Goal: Transaction & Acquisition: Purchase product/service

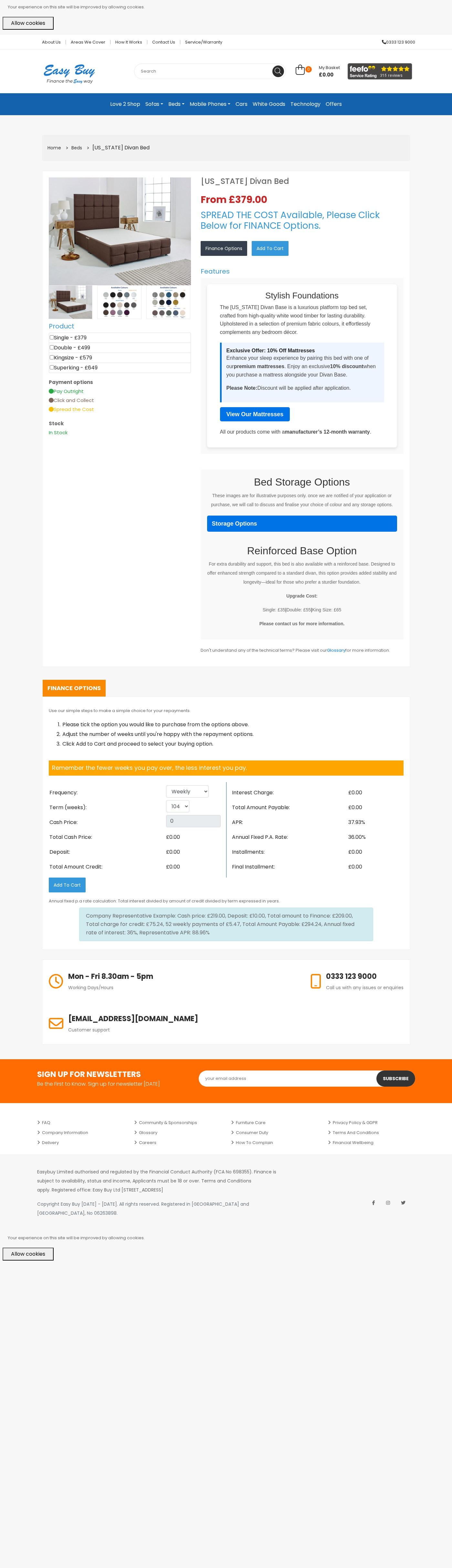
select select "104"
select select "Weekly"
select select "104"
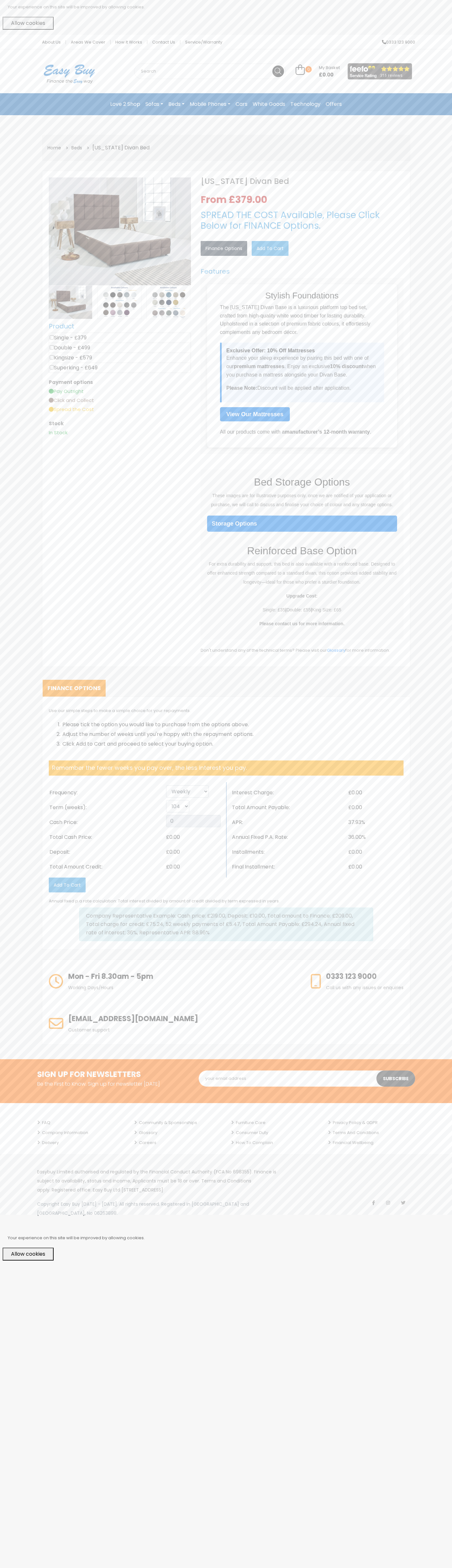
click at [163, 42] on link "Contact Us" at bounding box center [164, 42] width 33 height 4
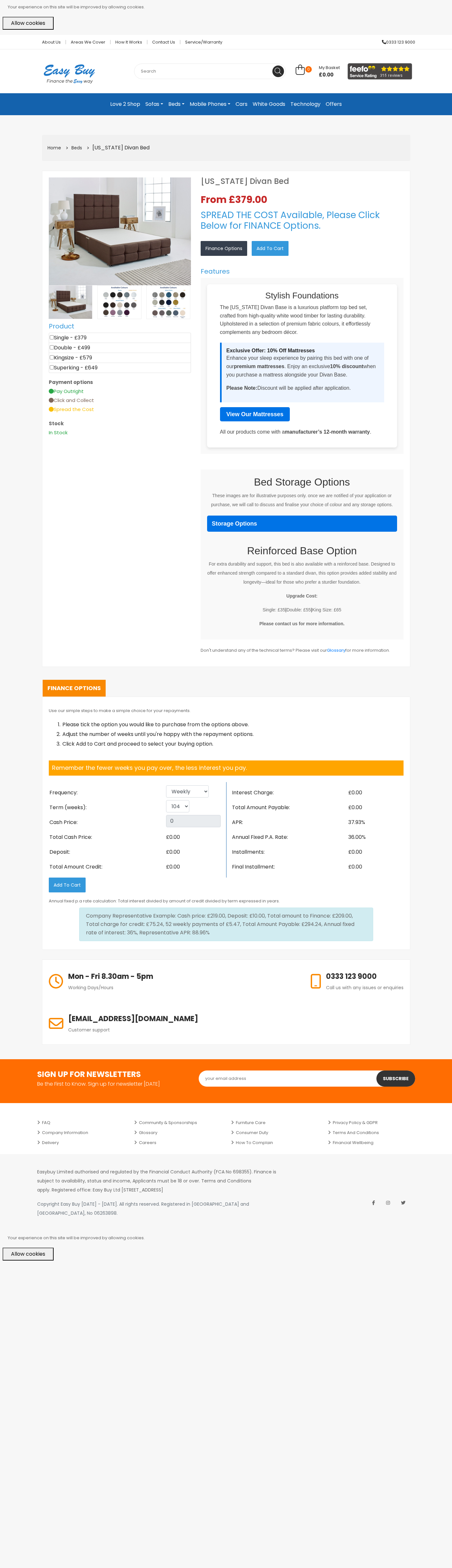
select select "104"
select select "Weekly"
select select "104"
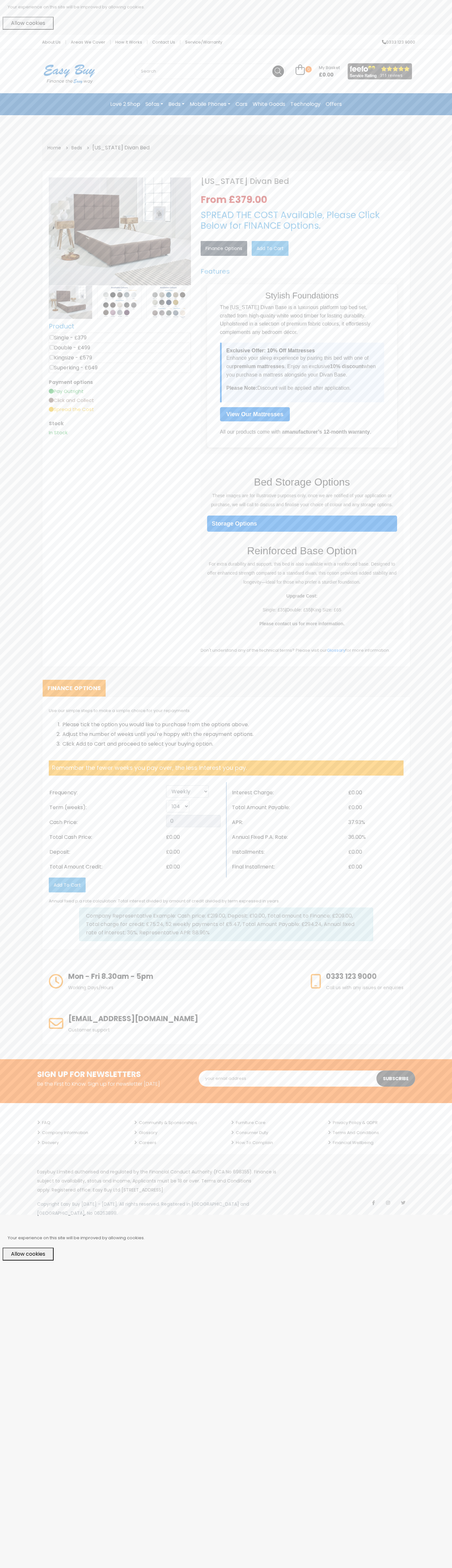
click at [28, 1248] on button "Allow cookies" at bounding box center [28, 1254] width 51 height 13
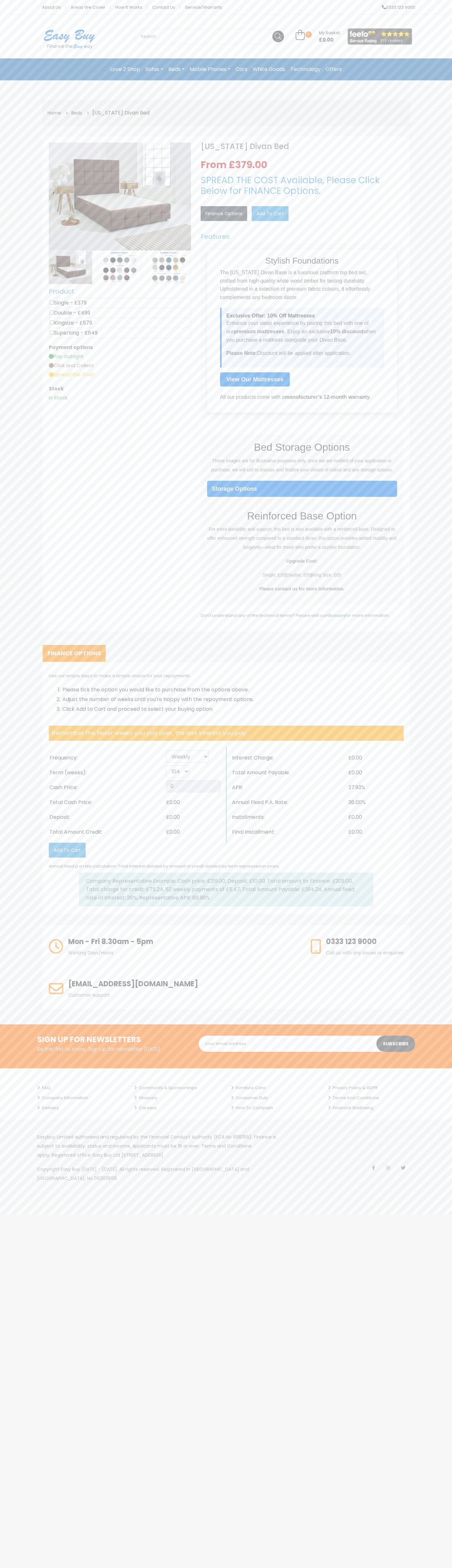
click at [270, 214] on link "Add to Cart" at bounding box center [270, 214] width 37 height 15
click at [329, 33] on span "My Basket" at bounding box center [329, 33] width 21 height 6
click at [270, 43] on link "View Cart" at bounding box center [269, 43] width 34 height 0
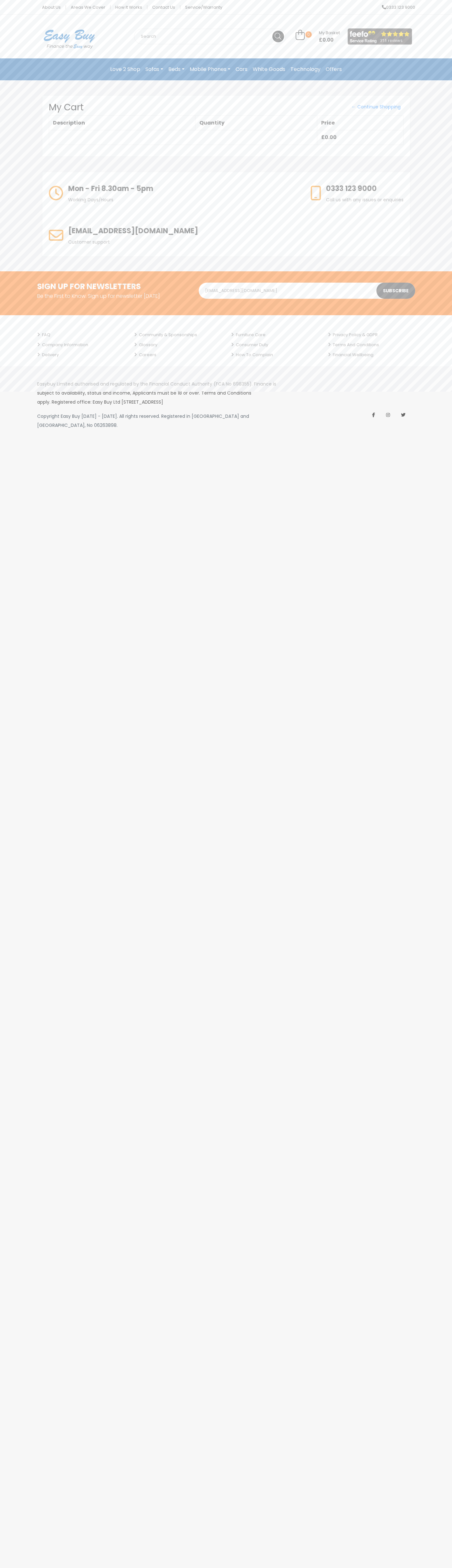
type input "johnsmith006@storebotmail.joonix.net"
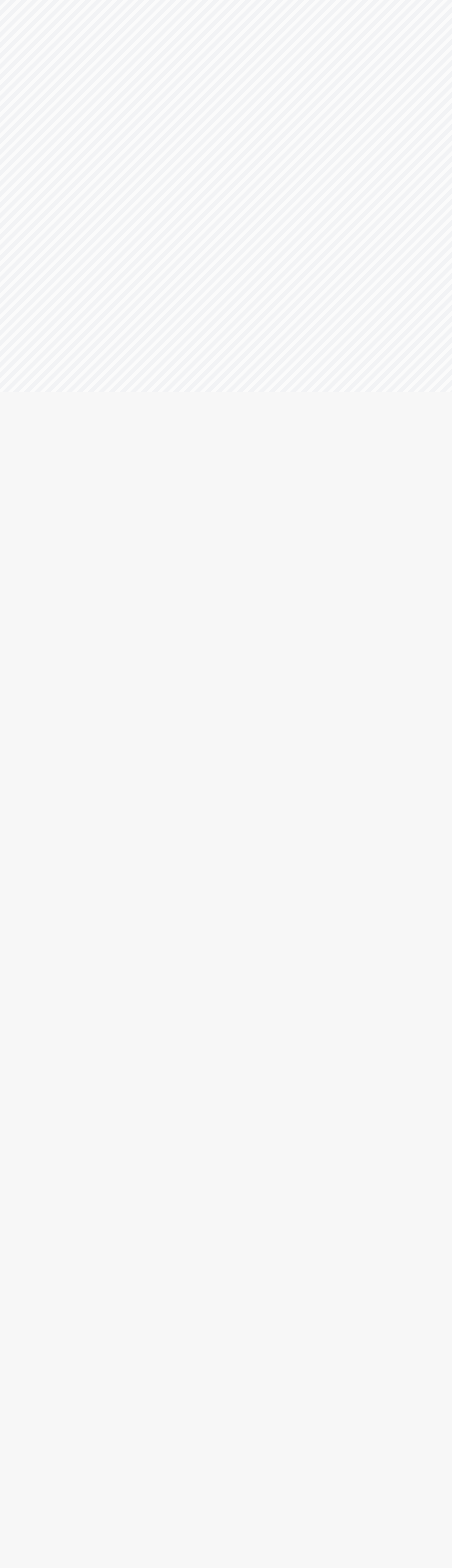
click at [44, 0] on html "Email Password Login Use magic link instead" at bounding box center [226, 0] width 452 height 0
click at [426, 0] on html "Email Password Login Use magic link instead" at bounding box center [226, 0] width 452 height 0
click at [85, 0] on html "Email Password Login Use magic link instead" at bounding box center [226, 0] width 452 height 0
click at [2, 0] on html "Email Password Login Use magic link instead" at bounding box center [226, 0] width 452 height 0
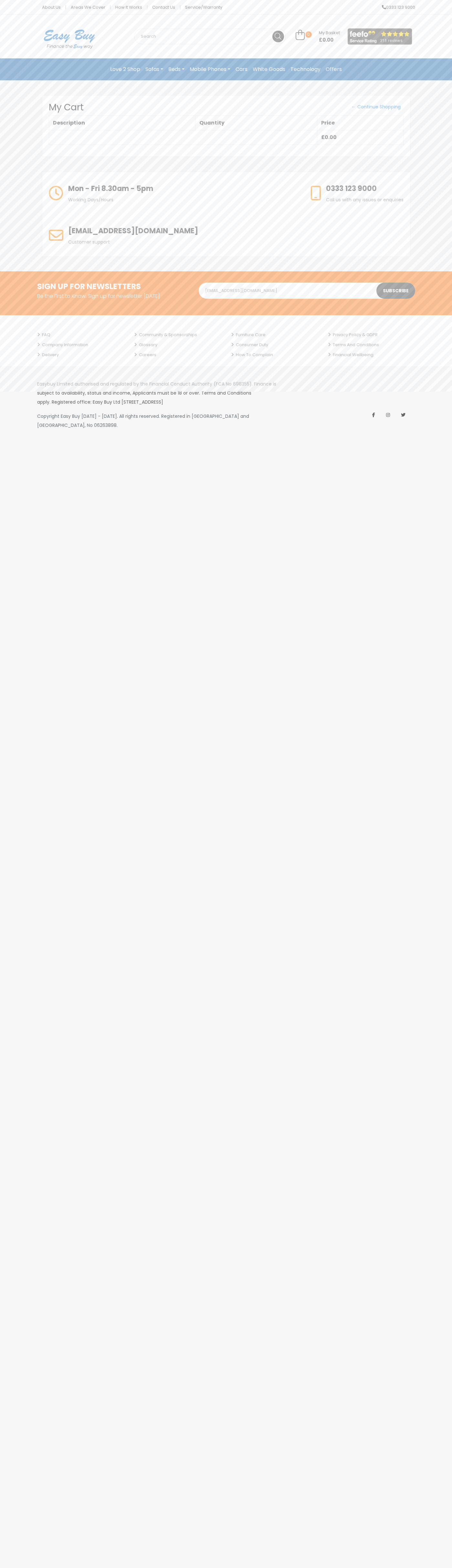
type input "johnsmith006@storebotmail.joonix.net"
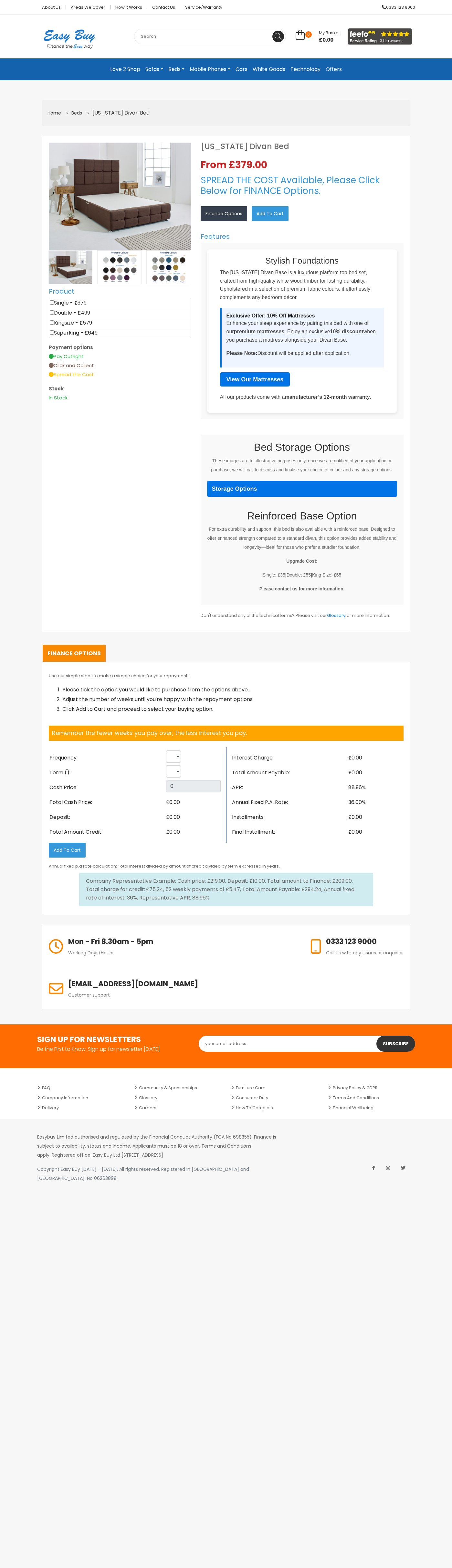
select select "Weekly"
select select "104"
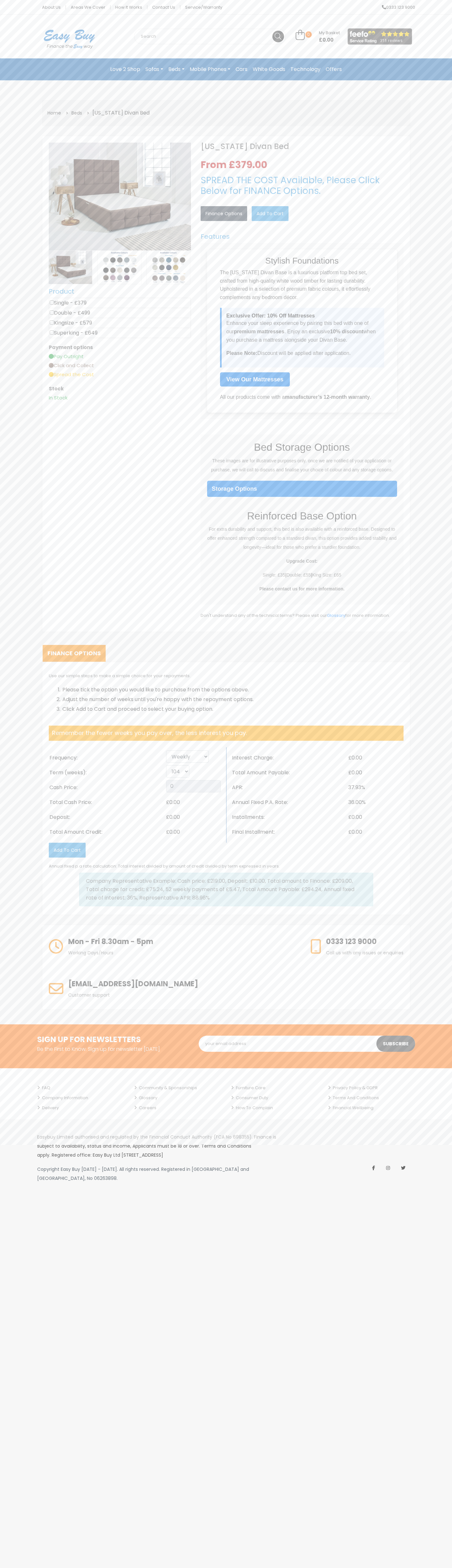
click at [317, 37] on link "0 My Basket £0.00" at bounding box center [317, 37] width 44 height 7
click at [270, 43] on link "View Cart" at bounding box center [269, 43] width 34 height 0
